Goal: Check status: Check status

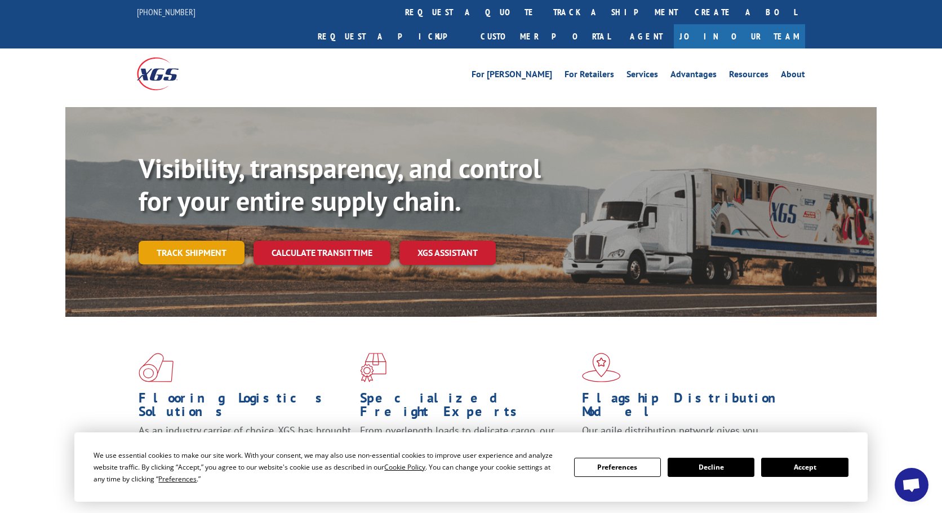
click at [200, 241] on link "Track shipment" at bounding box center [192, 253] width 106 height 24
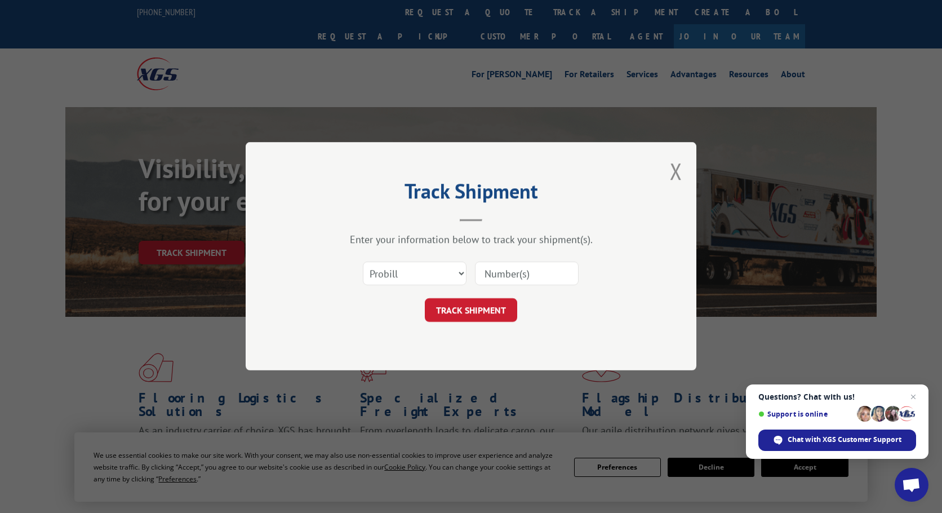
click at [523, 274] on input at bounding box center [527, 274] width 104 height 24
paste input "17235302BOL"
type input "17235302BOL"
click at [496, 314] on button "TRACK SHIPMENT" at bounding box center [471, 311] width 92 height 24
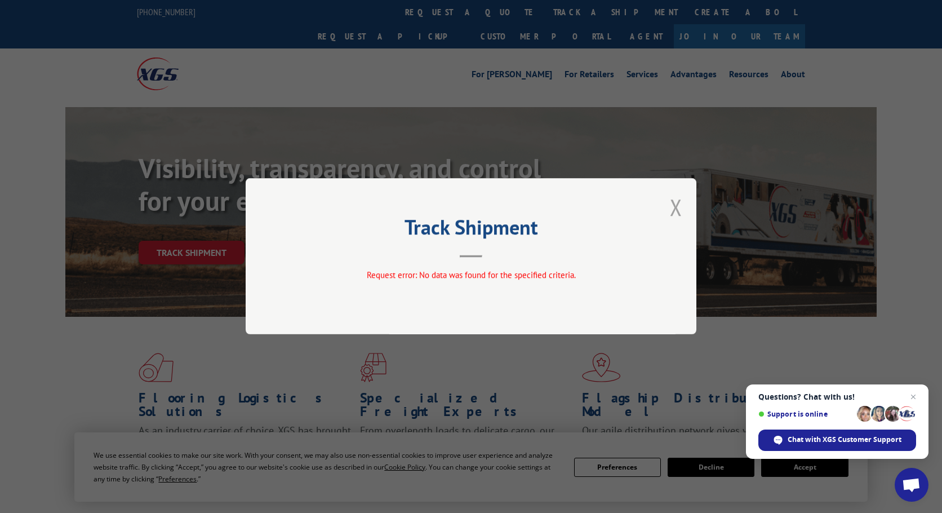
click at [673, 212] on button "Close modal" at bounding box center [676, 207] width 12 height 30
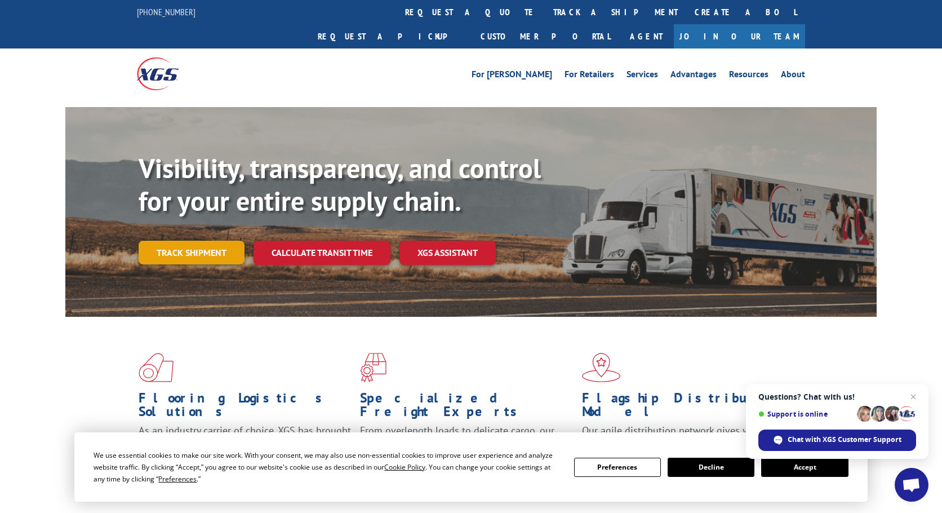
click at [157, 241] on link "Track shipment" at bounding box center [192, 253] width 106 height 24
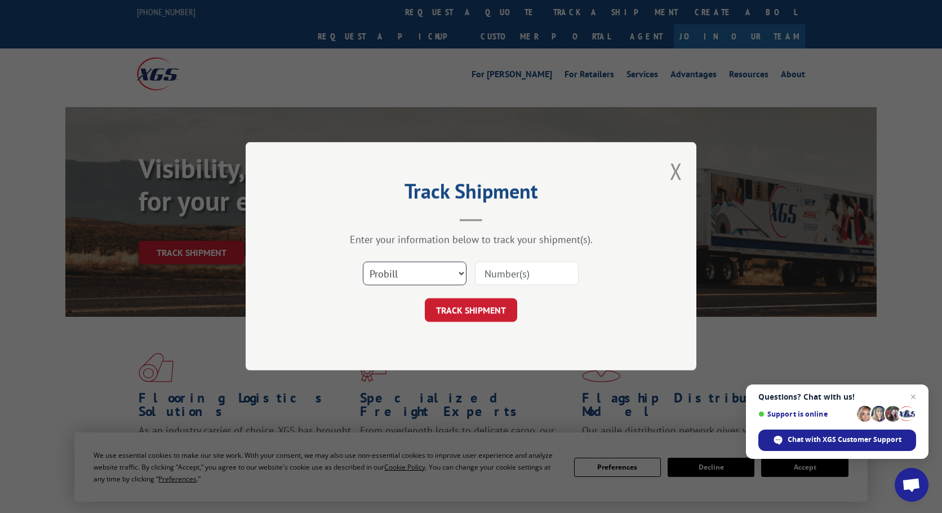
click at [406, 271] on select "Select category... Probill BOL PO" at bounding box center [415, 274] width 104 height 24
select select "bol"
click at [363, 262] on select "Select category... Probill BOL PO" at bounding box center [415, 274] width 104 height 24
click at [525, 280] on input at bounding box center [527, 274] width 104 height 24
paste input "17235302BOL"
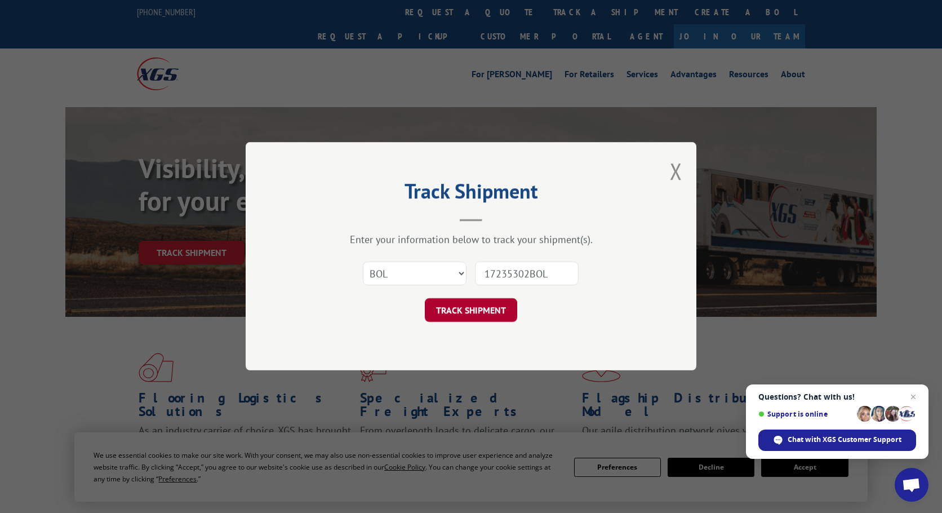
type input "17235302BOL"
click at [503, 309] on button "TRACK SHIPMENT" at bounding box center [471, 311] width 92 height 24
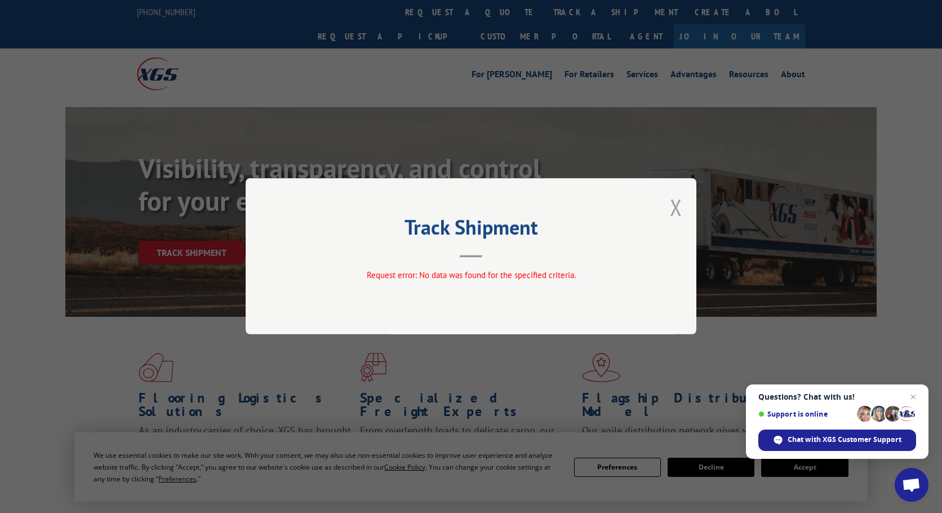
click at [675, 209] on button "Close modal" at bounding box center [676, 207] width 12 height 30
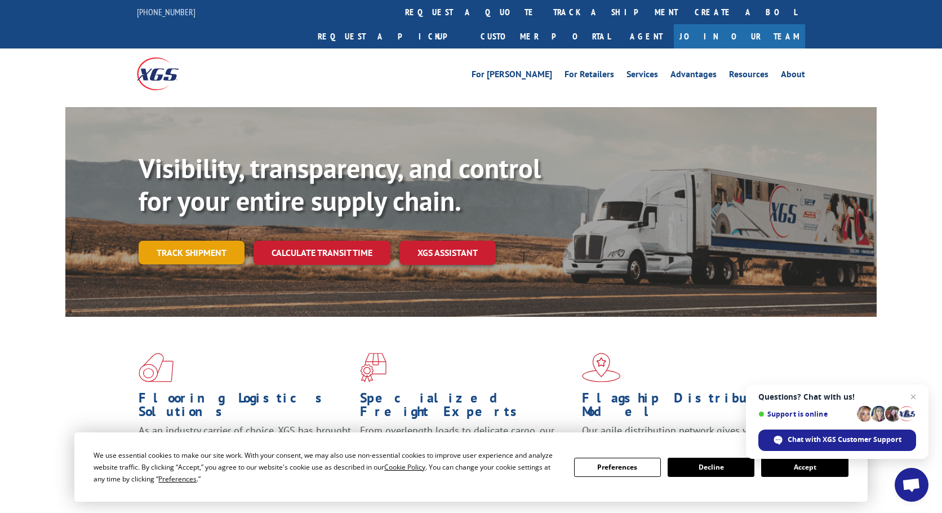
click at [230, 241] on link "Track shipment" at bounding box center [192, 253] width 106 height 24
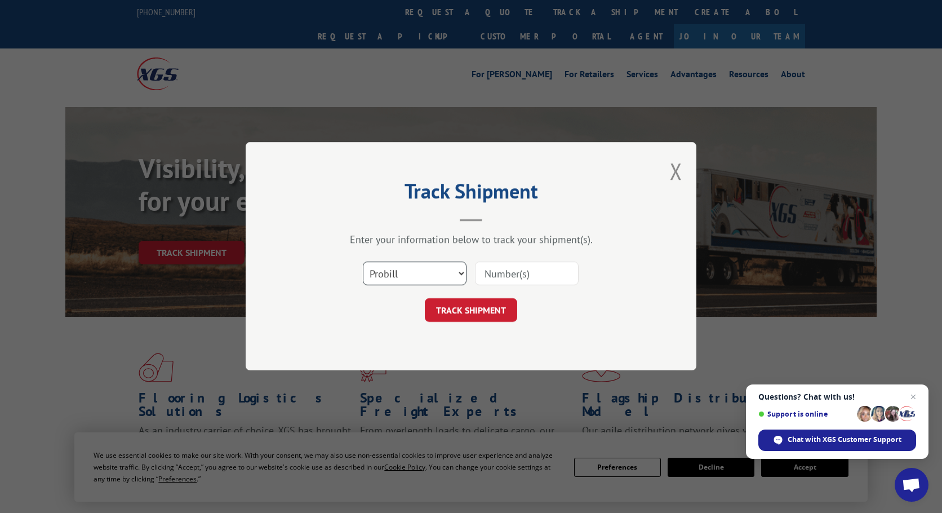
click at [392, 269] on select "Select category... Probill BOL PO" at bounding box center [415, 274] width 104 height 24
select select "bol"
click at [363, 262] on select "Select category... Probill BOL PO" at bounding box center [415, 274] width 104 height 24
click at [515, 270] on input at bounding box center [527, 274] width 104 height 24
paste input "17235302BOL"
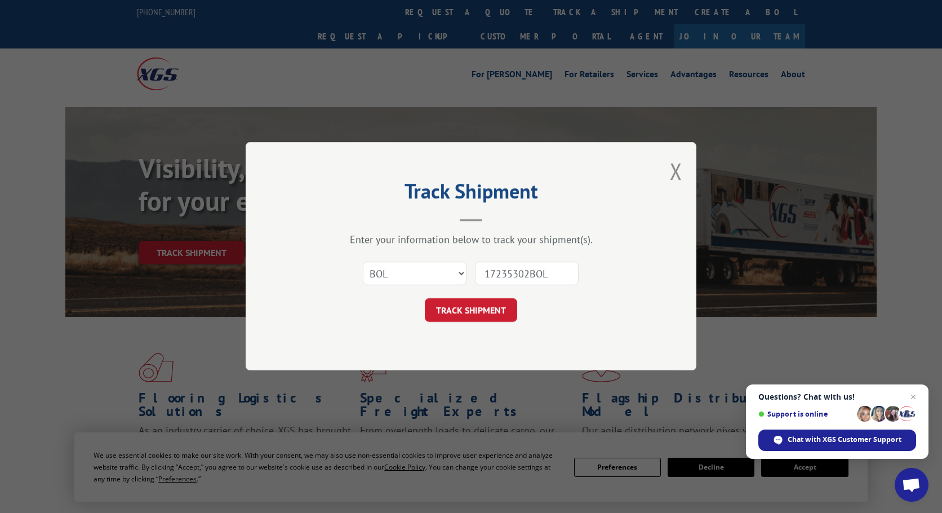
drag, startPoint x: 531, startPoint y: 277, endPoint x: 598, endPoint y: 276, distance: 67.6
click at [598, 276] on div "Select category... Probill BOL PO 17235302BOL" at bounding box center [471, 273] width 338 height 37
type input "17235302"
click at [483, 308] on button "TRACK SHIPMENT" at bounding box center [471, 311] width 92 height 24
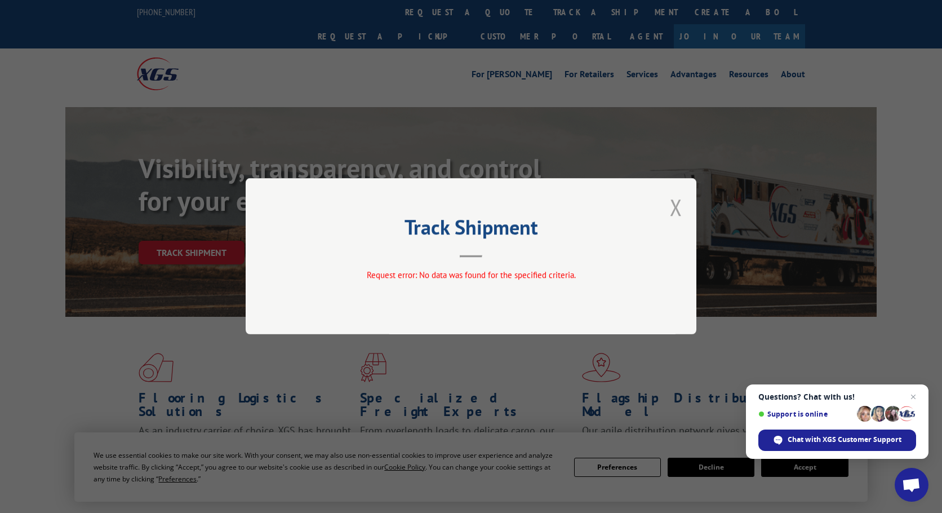
click at [680, 207] on button "Close modal" at bounding box center [676, 207] width 12 height 30
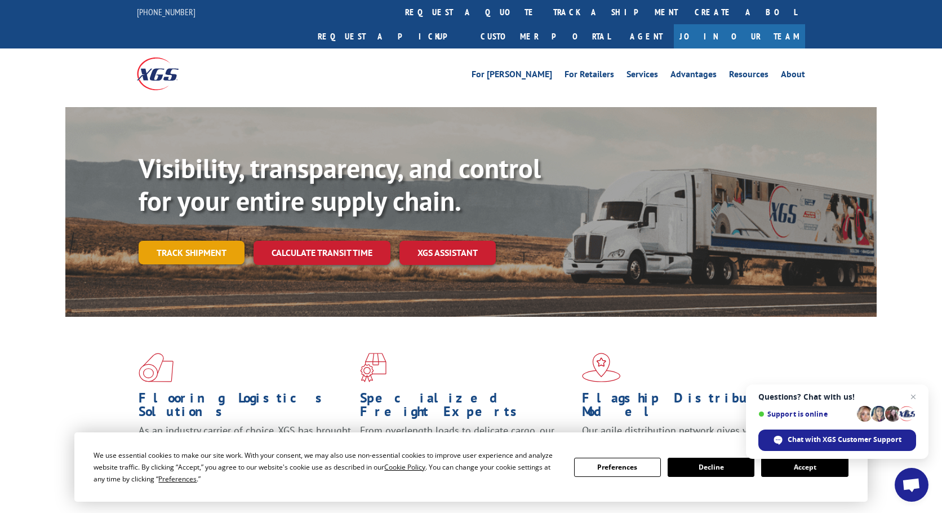
click at [204, 241] on link "Track shipment" at bounding box center [192, 253] width 106 height 24
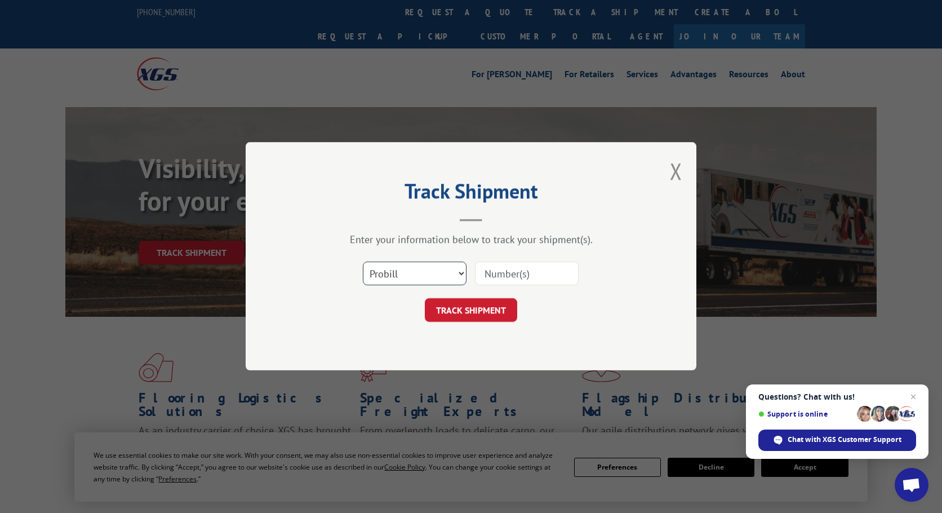
click at [447, 276] on select "Select category... Probill BOL PO" at bounding box center [415, 274] width 104 height 24
click at [508, 278] on input at bounding box center [527, 274] width 104 height 24
paste input "BOL"
click at [550, 272] on input "BOL" at bounding box center [527, 274] width 104 height 24
click at [509, 274] on input "BOL" at bounding box center [527, 274] width 104 height 24
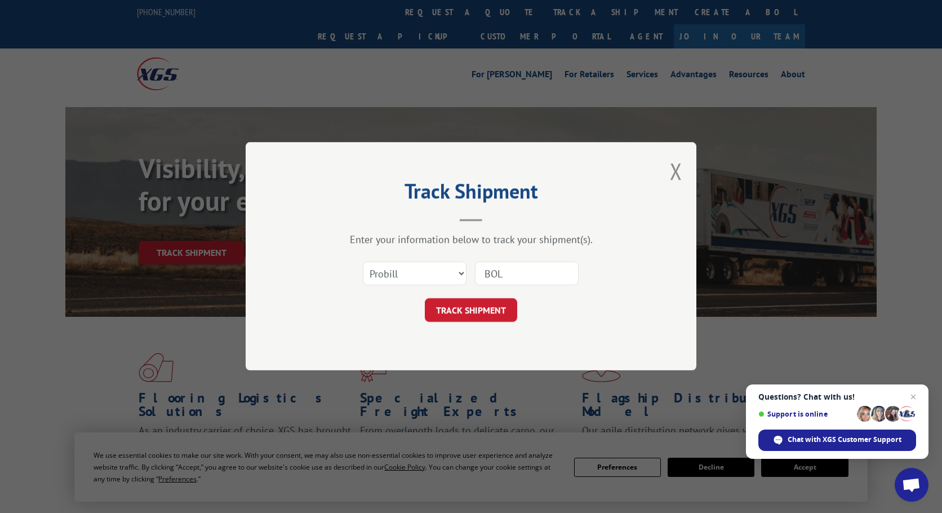
paste input "17235302"
type input "17235302"
click at [488, 313] on button "TRACK SHIPMENT" at bounding box center [471, 311] width 92 height 24
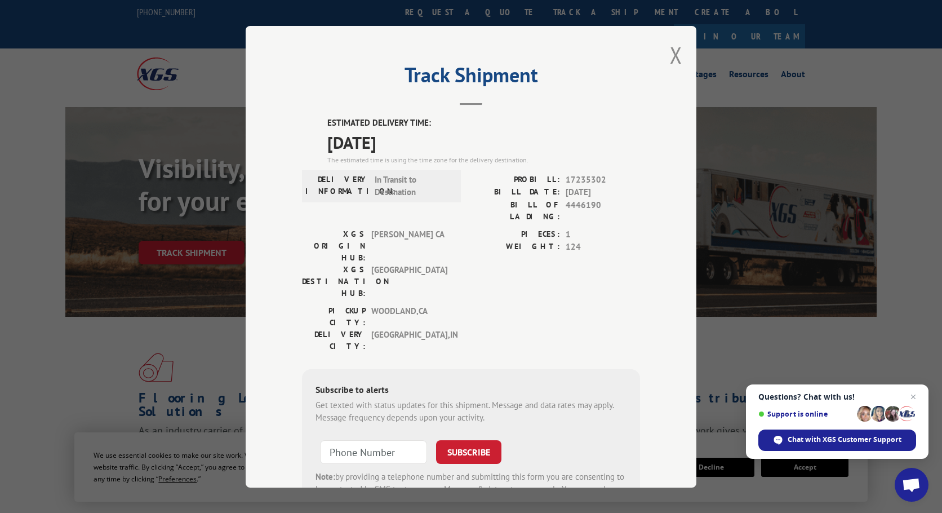
click at [507, 149] on span "[DATE]" at bounding box center [483, 141] width 313 height 25
click at [456, 156] on div "The estimated time is using the time zone for the delivery destination." at bounding box center [483, 159] width 313 height 10
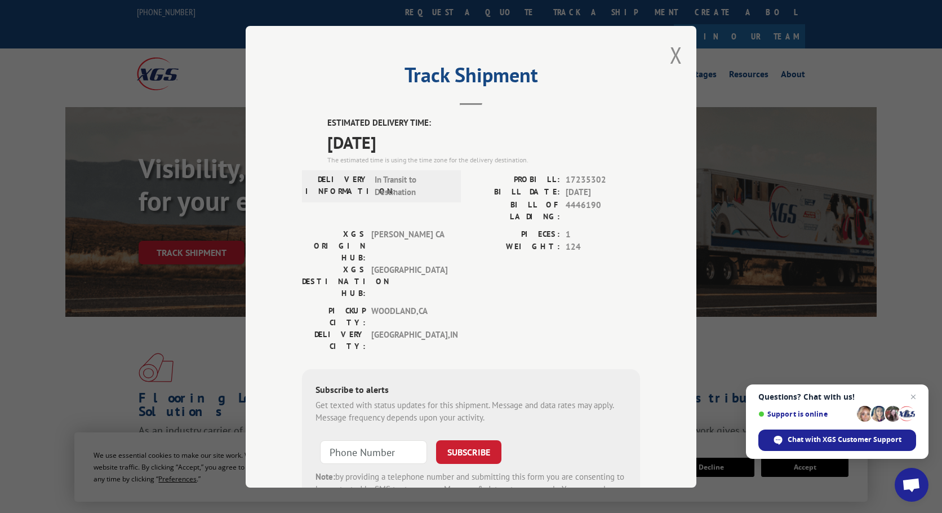
click at [481, 143] on span "[DATE]" at bounding box center [483, 141] width 313 height 25
click at [598, 248] on div "PIECES: 1 WEIGHT: 124" at bounding box center [555, 266] width 169 height 77
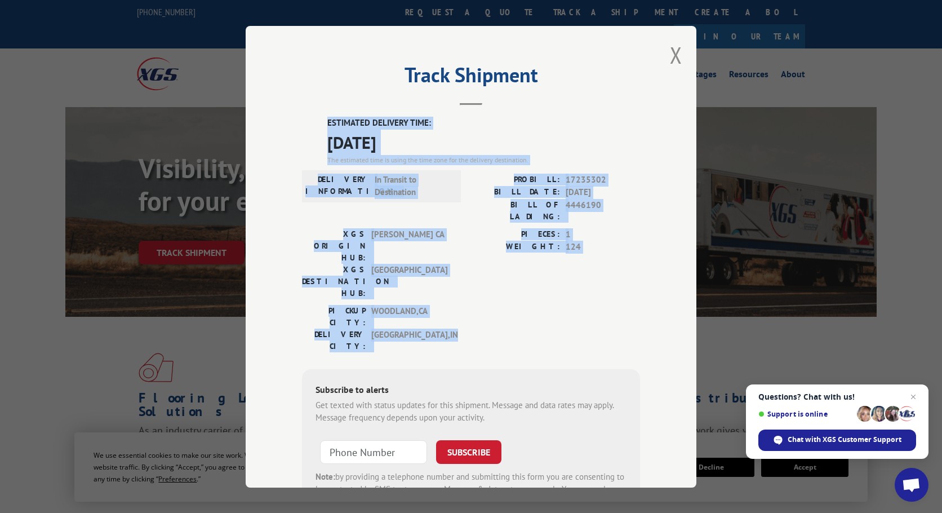
drag, startPoint x: 575, startPoint y: 287, endPoint x: 289, endPoint y: 128, distance: 326.9
click at [289, 128] on div "Track Shipment ESTIMATED DELIVERY TIME: [DATE] The estimated time is using the …" at bounding box center [471, 257] width 451 height 462
drag, startPoint x: 300, startPoint y: 122, endPoint x: 635, endPoint y: 282, distance: 370.3
click at [635, 282] on div "ESTIMATED DELIVERY TIME: [DATE] The estimated time is using the time zone for t…" at bounding box center [471, 319] width 338 height 405
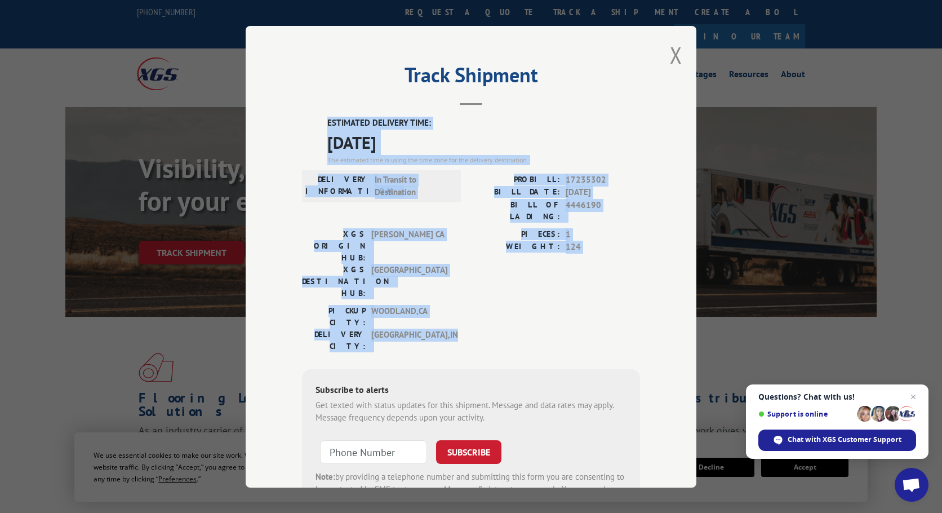
click at [635, 304] on div "PICKUP CITY: [GEOGRAPHIC_DATA] , [GEOGRAPHIC_DATA]: [GEOGRAPHIC_DATA] , [GEOGRA…" at bounding box center [471, 330] width 338 height 53
drag, startPoint x: 628, startPoint y: 281, endPoint x: 320, endPoint y: 121, distance: 346.8
click at [320, 121] on div "ESTIMATED DELIVERY TIME: [DATE] The estimated time is using the time zone for t…" at bounding box center [471, 319] width 338 height 405
click at [315, 120] on div "ESTIMATED DELIVERY TIME: [DATE] The estimated time is using the time zone for t…" at bounding box center [471, 319] width 338 height 405
